Goal: Transaction & Acquisition: Book appointment/travel/reservation

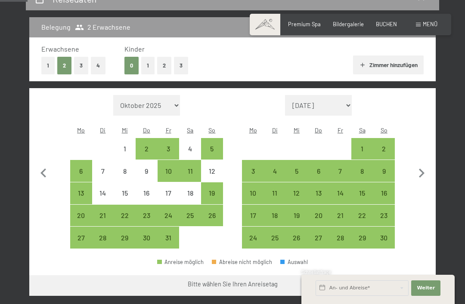
scroll to position [177, 0]
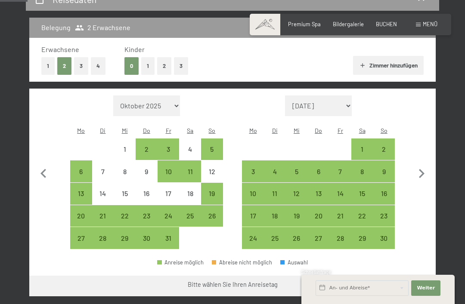
click at [421, 169] on icon "button" at bounding box center [422, 173] width 6 height 9
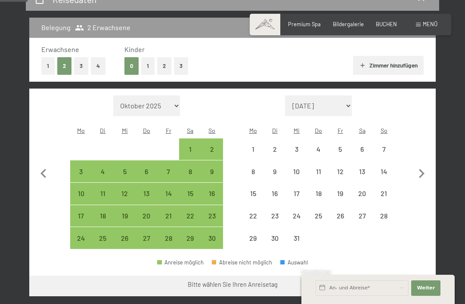
select select "[DATE]"
click at [422, 169] on icon "button" at bounding box center [422, 173] width 6 height 9
select select "[DATE]"
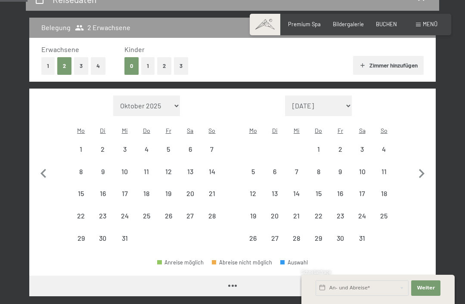
select select "[DATE]"
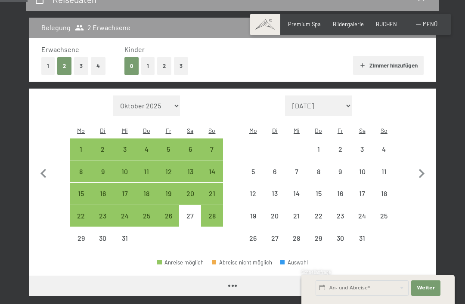
click at [422, 165] on icon "button" at bounding box center [421, 174] width 18 height 18
select select "[DATE]"
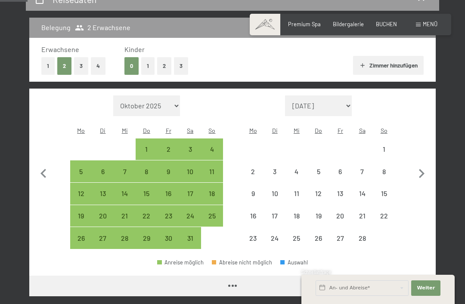
click at [422, 170] on icon "button" at bounding box center [421, 174] width 18 height 18
select select "[DATE]"
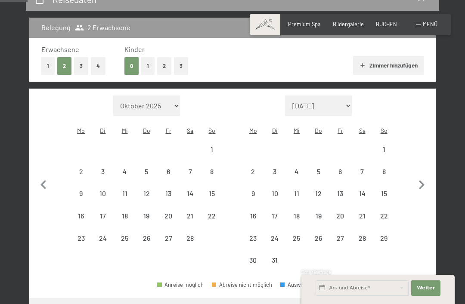
click at [426, 176] on icon "button" at bounding box center [421, 185] width 18 height 18
select select "[DATE]"
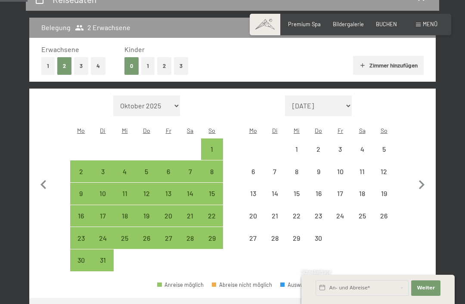
click at [423, 176] on icon "button" at bounding box center [421, 185] width 18 height 18
select select "[DATE]"
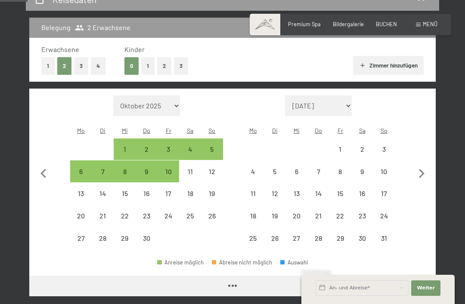
select select "[DATE]"
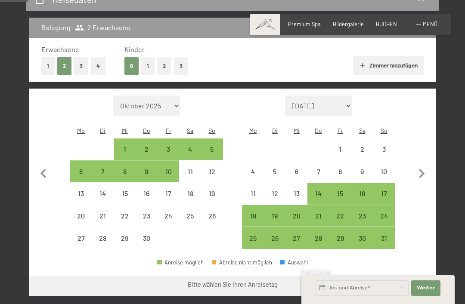
click at [423, 165] on icon "button" at bounding box center [421, 174] width 18 height 18
select select "[DATE]"
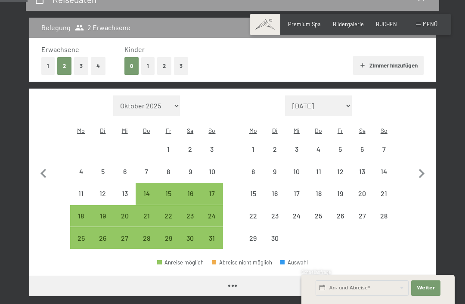
select select "[DATE]"
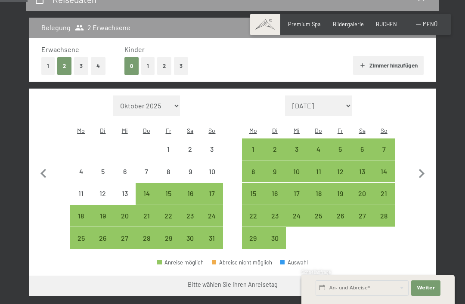
click at [422, 165] on icon "button" at bounding box center [421, 174] width 18 height 18
select select "[DATE]"
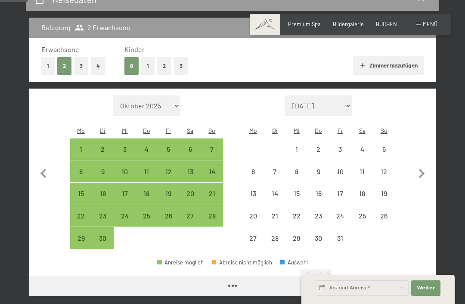
select select "[DATE]"
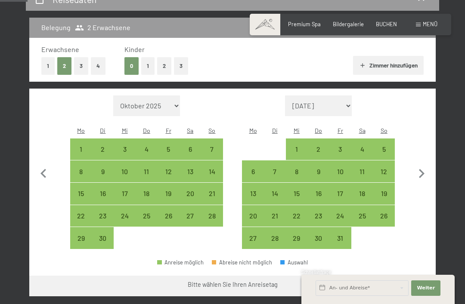
click at [421, 167] on icon "button" at bounding box center [421, 174] width 18 height 18
select select "[DATE]"
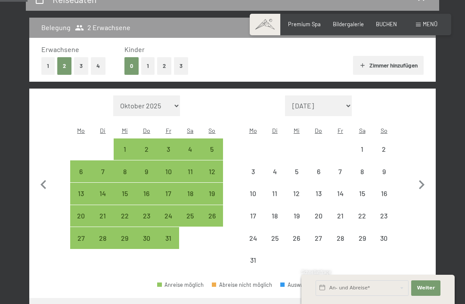
select select "[DATE]"
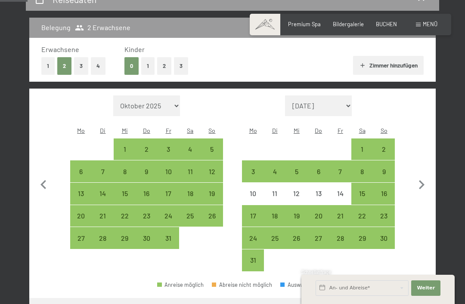
click at [388, 146] on div "2" at bounding box center [384, 156] width 20 height 20
select select "[DATE]"
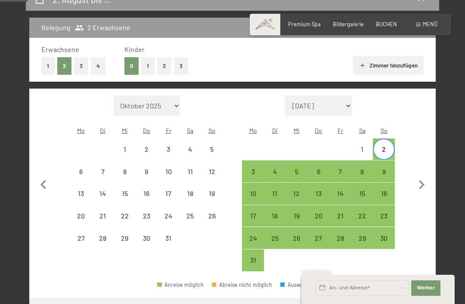
click at [344, 190] on div "14" at bounding box center [340, 200] width 20 height 20
select select "[DATE]"
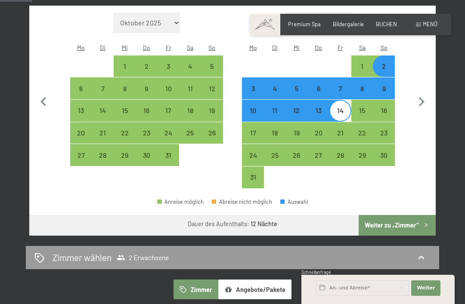
click at [406, 215] on button "Weiter zu „Zimmer“" at bounding box center [397, 225] width 77 height 21
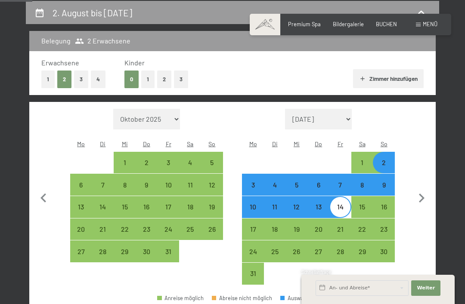
select select "[DATE]"
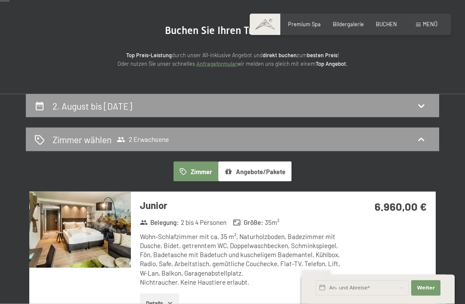
scroll to position [71, 0]
click at [425, 138] on icon at bounding box center [421, 139] width 10 height 10
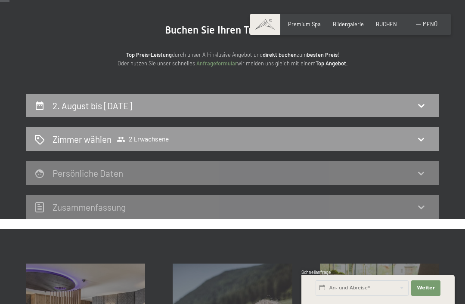
click at [155, 139] on span "2 Erwachsene" at bounding box center [143, 139] width 52 height 9
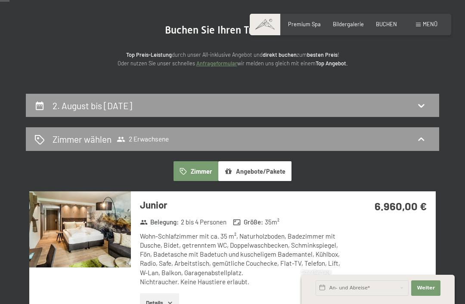
click at [154, 139] on span "2 Erwachsene" at bounding box center [143, 139] width 52 height 9
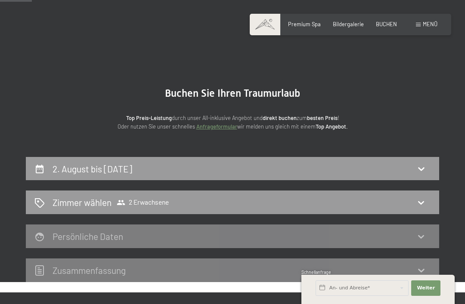
scroll to position [0, 0]
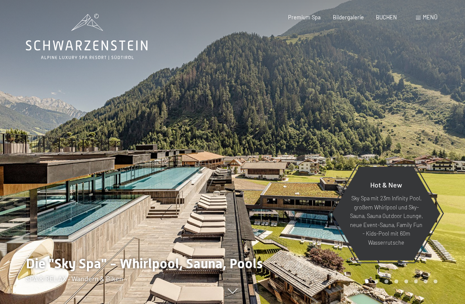
click at [389, 15] on span "BUCHEN" at bounding box center [386, 17] width 21 height 7
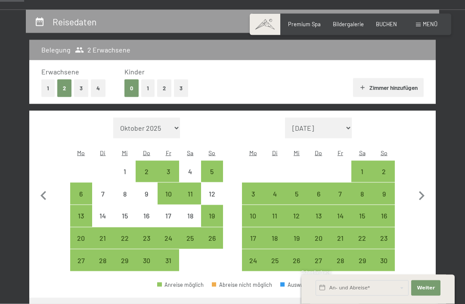
scroll to position [155, 0]
click at [99, 87] on button "4" at bounding box center [98, 88] width 15 height 18
click at [423, 191] on icon "button" at bounding box center [422, 195] width 6 height 9
select select "[DATE]"
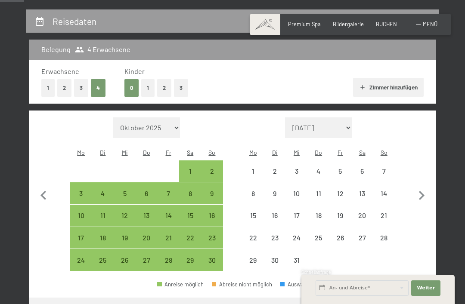
click at [421, 192] on icon "button" at bounding box center [422, 195] width 6 height 9
select select "[DATE]"
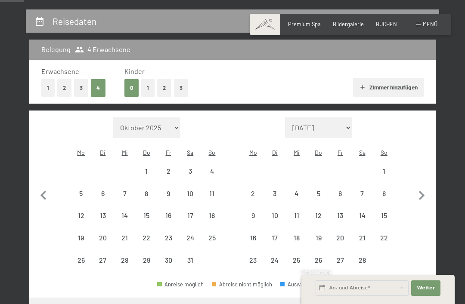
click at [422, 194] on icon "button" at bounding box center [421, 196] width 18 height 18
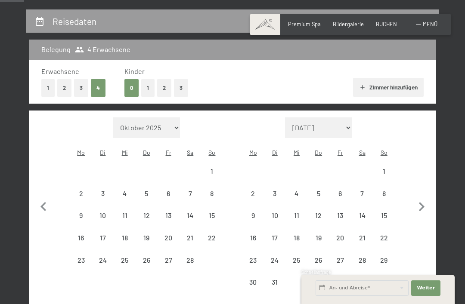
click at [422, 198] on icon "button" at bounding box center [421, 207] width 18 height 18
click at [424, 198] on icon "button" at bounding box center [421, 207] width 18 height 18
select select "[DATE]"
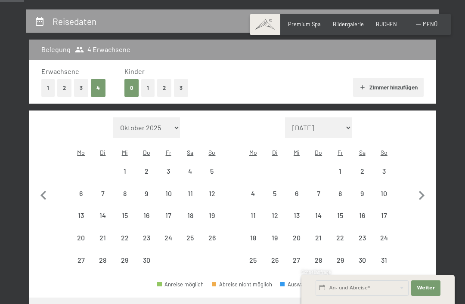
click at [423, 193] on icon "button" at bounding box center [421, 196] width 18 height 18
select select "[DATE]"
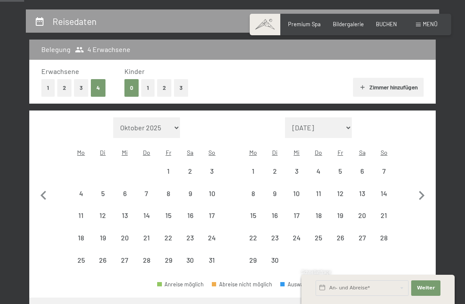
click at [425, 189] on icon "button" at bounding box center [421, 196] width 18 height 18
select select "[DATE]"
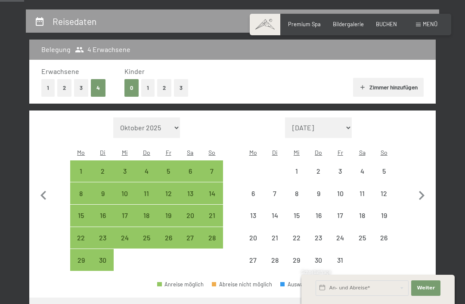
click at [422, 193] on icon "button" at bounding box center [421, 196] width 18 height 18
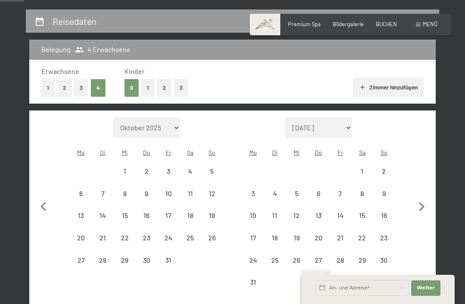
select select "[DATE]"
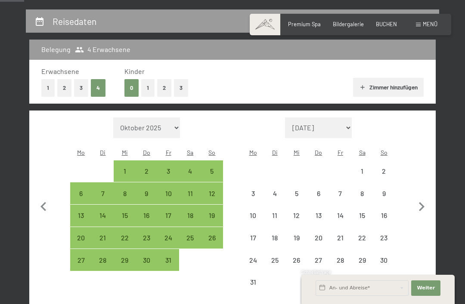
select select "[DATE]"
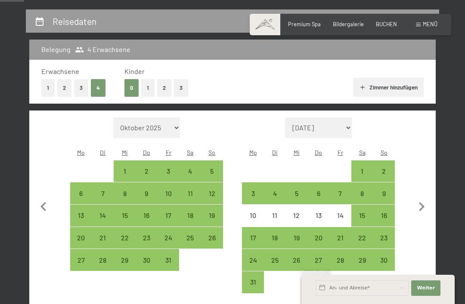
click at [386, 168] on div "2" at bounding box center [384, 178] width 20 height 20
select select "[DATE]"
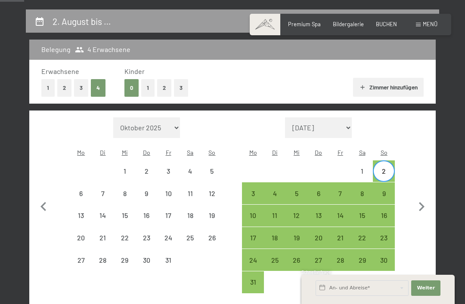
click at [343, 212] on div "14" at bounding box center [340, 222] width 20 height 20
select select "[DATE]"
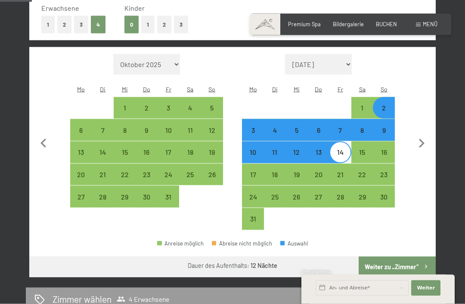
scroll to position [231, 0]
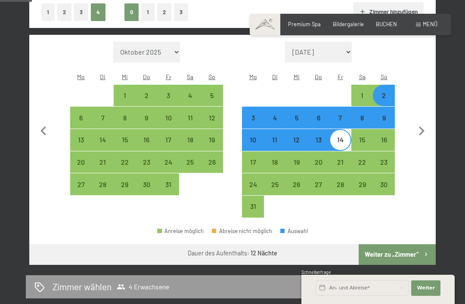
click at [408, 246] on button "Weiter zu „Zimmer“" at bounding box center [397, 255] width 77 height 21
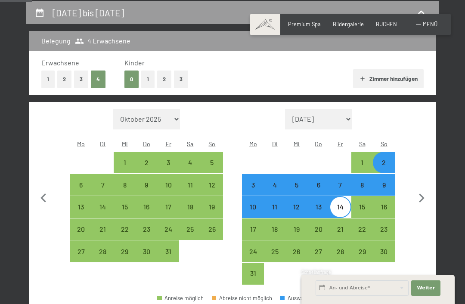
select select "[DATE]"
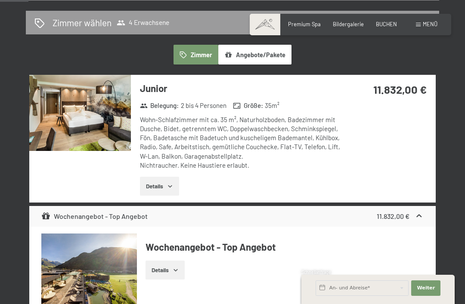
scroll to position [187, 0]
click at [263, 130] on div "Wohn-Schlafzimmer mit ca. 35 m², Naturholzboden, Badezimmer mit Dusche, Bidet, …" at bounding box center [242, 143] width 204 height 55
click at [170, 186] on icon "button" at bounding box center [170, 187] width 4 height 2
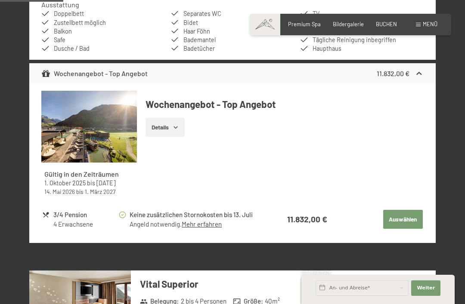
scroll to position [432, 0]
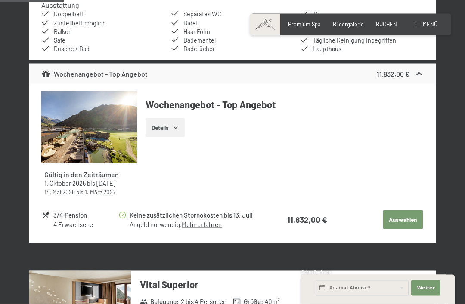
click at [404, 215] on button "Auswählen" at bounding box center [403, 220] width 40 height 19
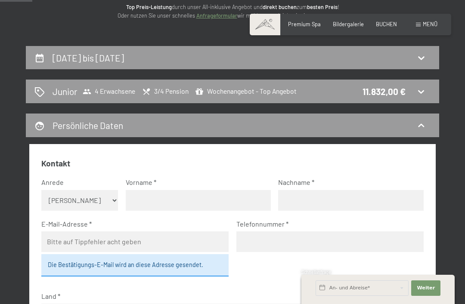
scroll to position [0, 0]
